Goal: Find specific page/section

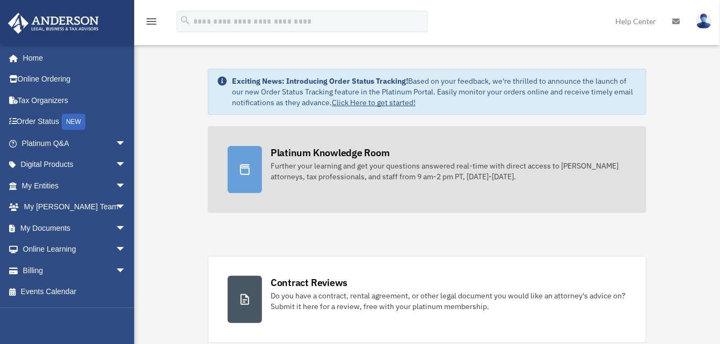
drag, startPoint x: 354, startPoint y: 133, endPoint x: 353, endPoint y: 142, distance: 8.7
drag, startPoint x: 353, startPoint y: 142, endPoint x: 353, endPoint y: 151, distance: 9.7
click at [353, 151] on div "Platinum Knowledge Room" at bounding box center [330, 152] width 119 height 13
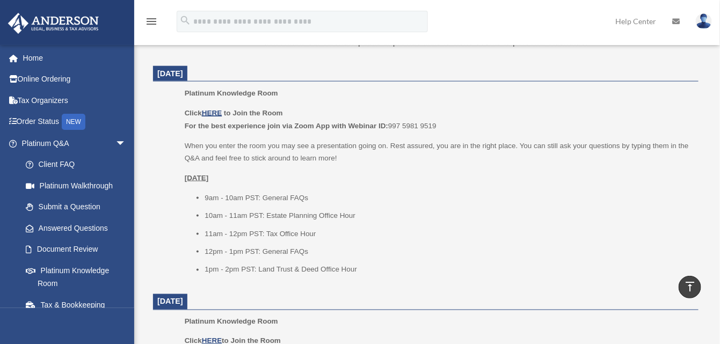
scroll to position [430, 0]
click at [212, 111] on u "HERE" at bounding box center [212, 112] width 20 height 8
